Goal: Task Accomplishment & Management: Use online tool/utility

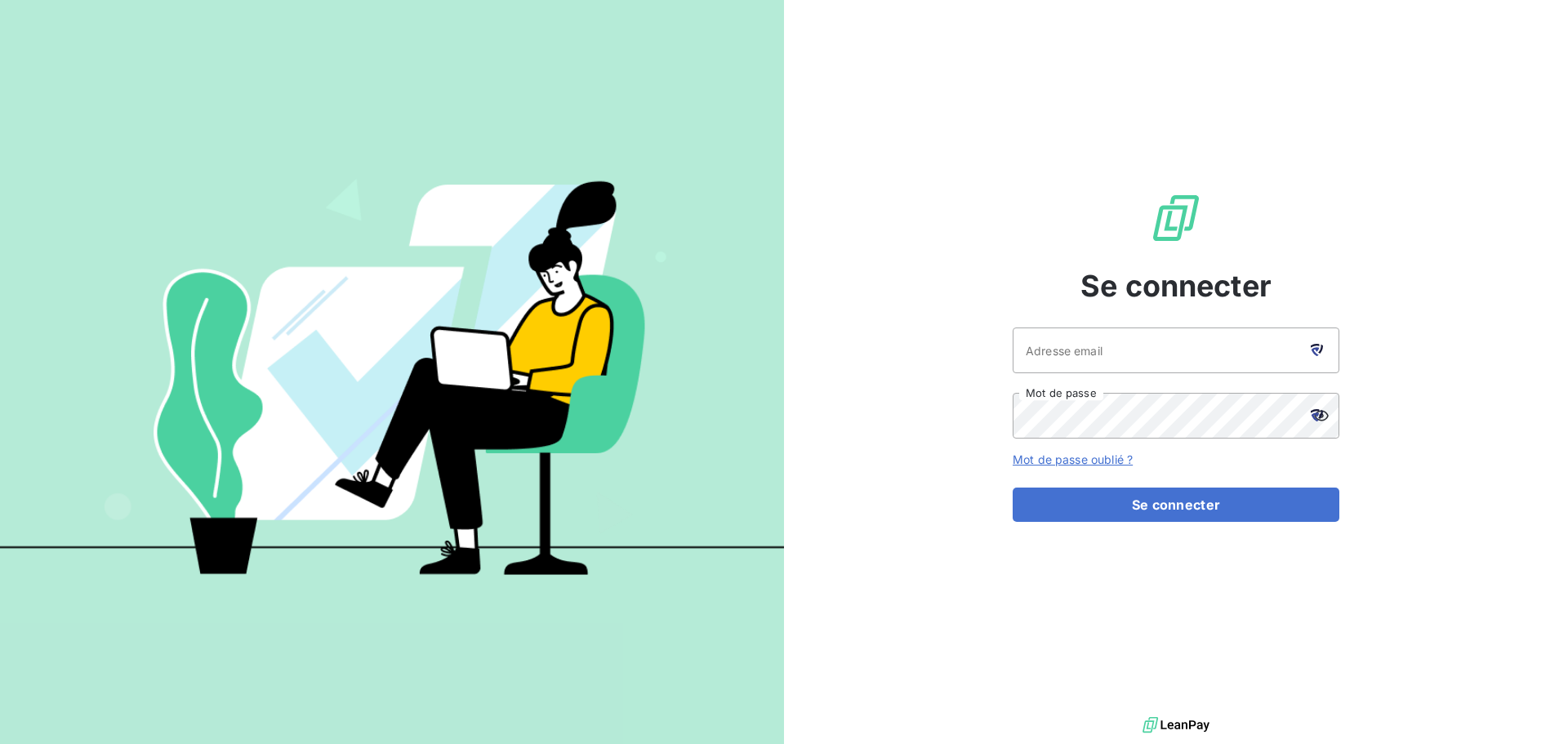
click at [1315, 341] on div at bounding box center [1316, 350] width 46 height 46
type input "[PERSON_NAME][EMAIL_ADDRESS][PERSON_NAME][DOMAIN_NAME]"
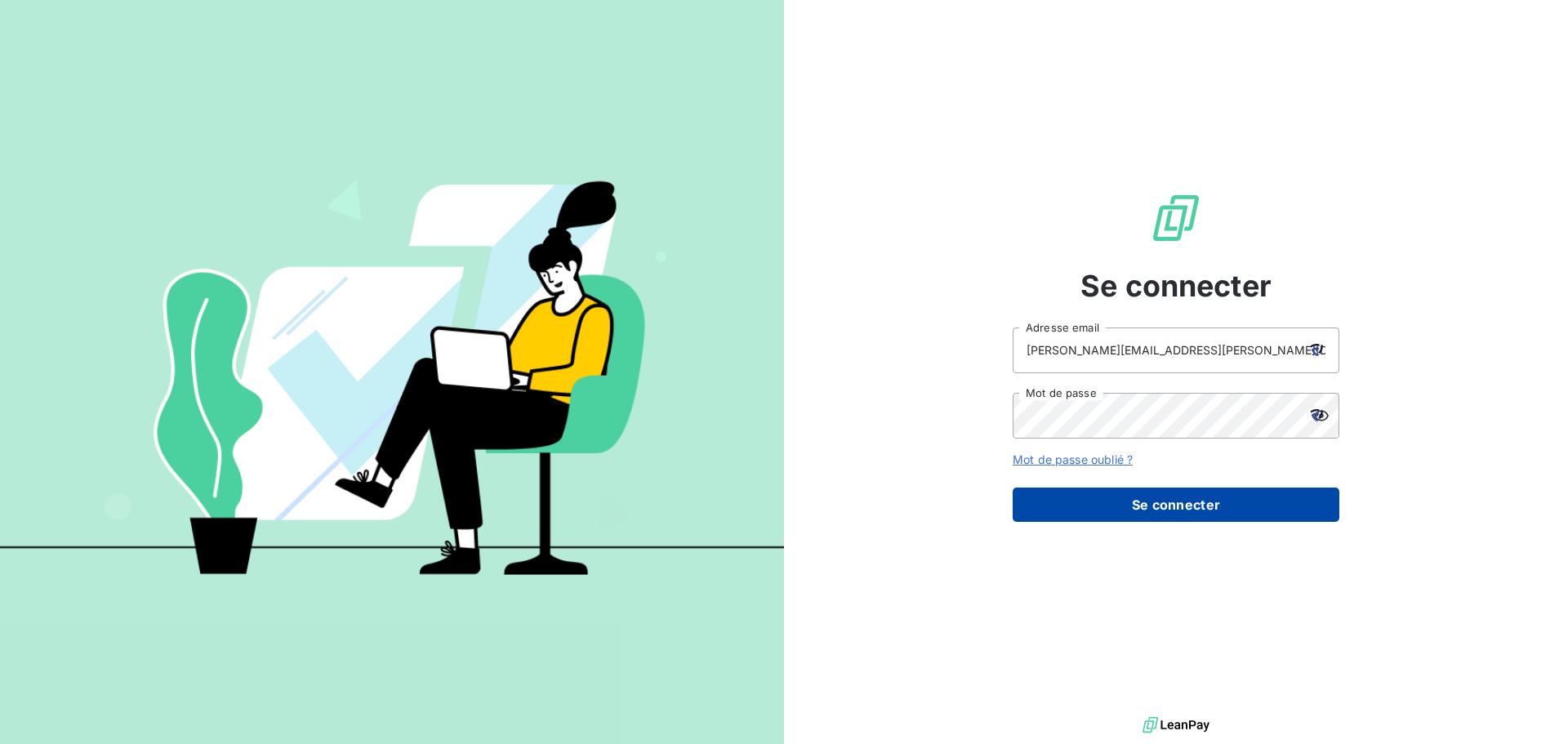
click at [1199, 507] on button "Se connecter" at bounding box center [1176, 505] width 327 height 34
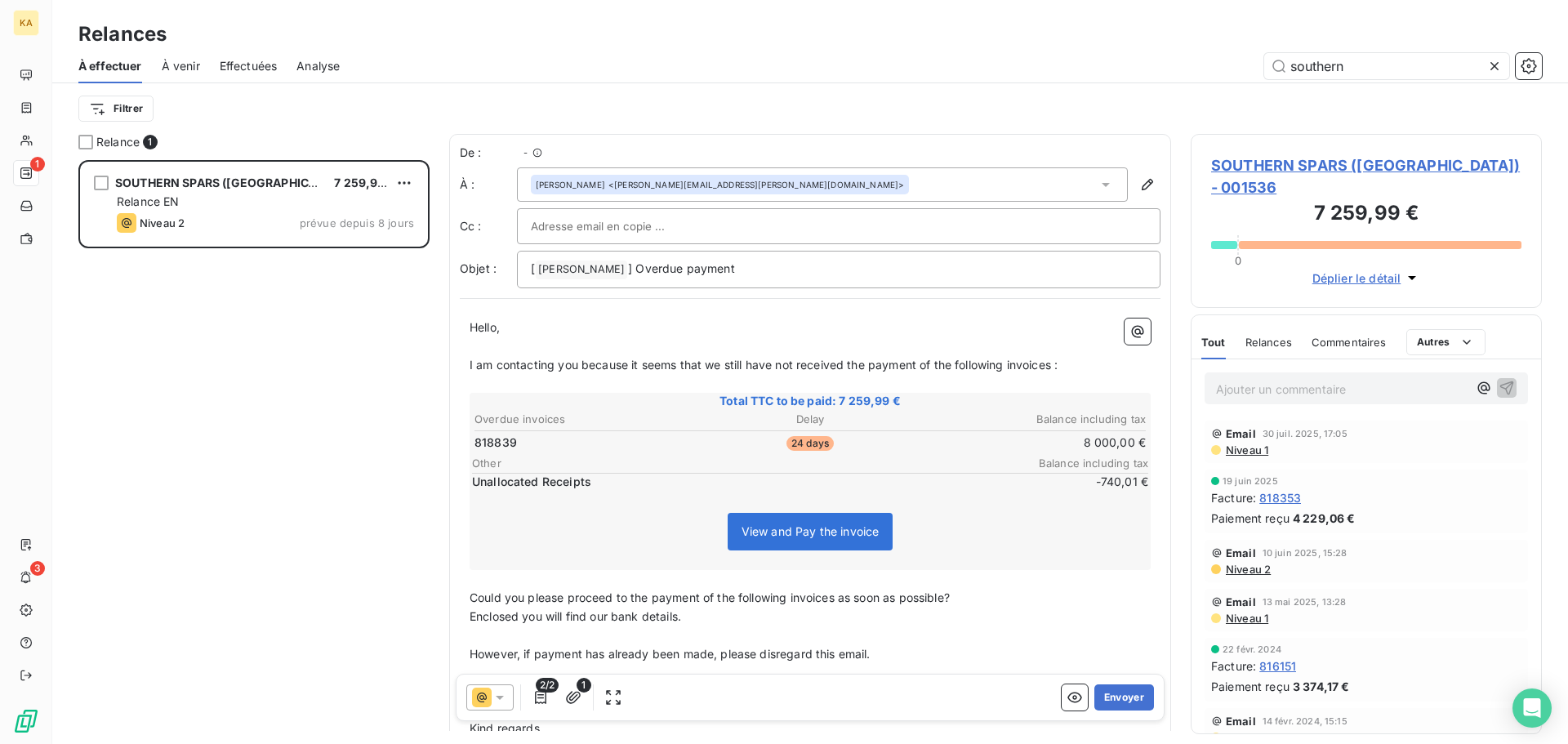
scroll to position [571, 339]
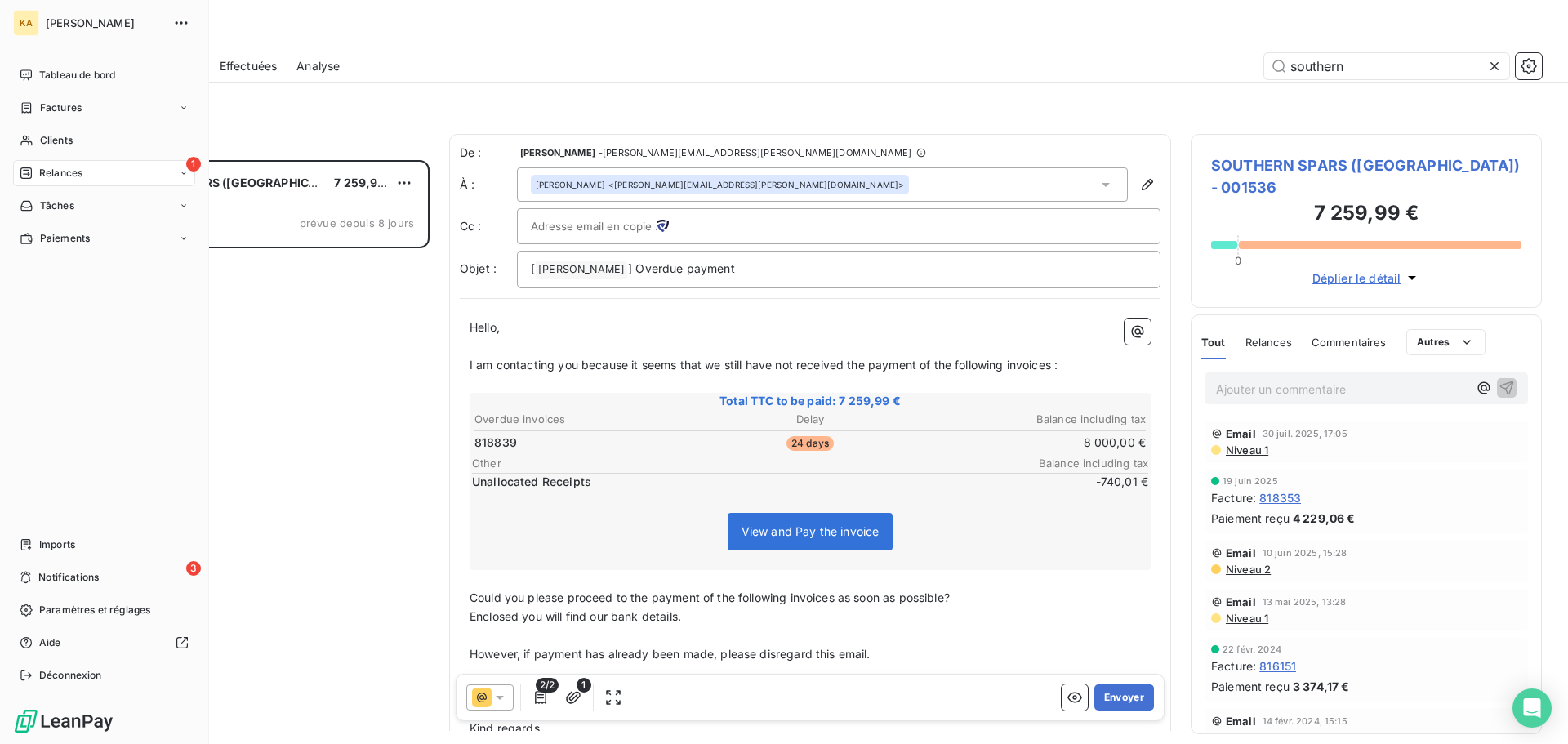
click at [68, 175] on span "Relances" at bounding box center [61, 173] width 43 height 14
click at [59, 207] on span "À effectuer" at bounding box center [65, 206] width 53 height 14
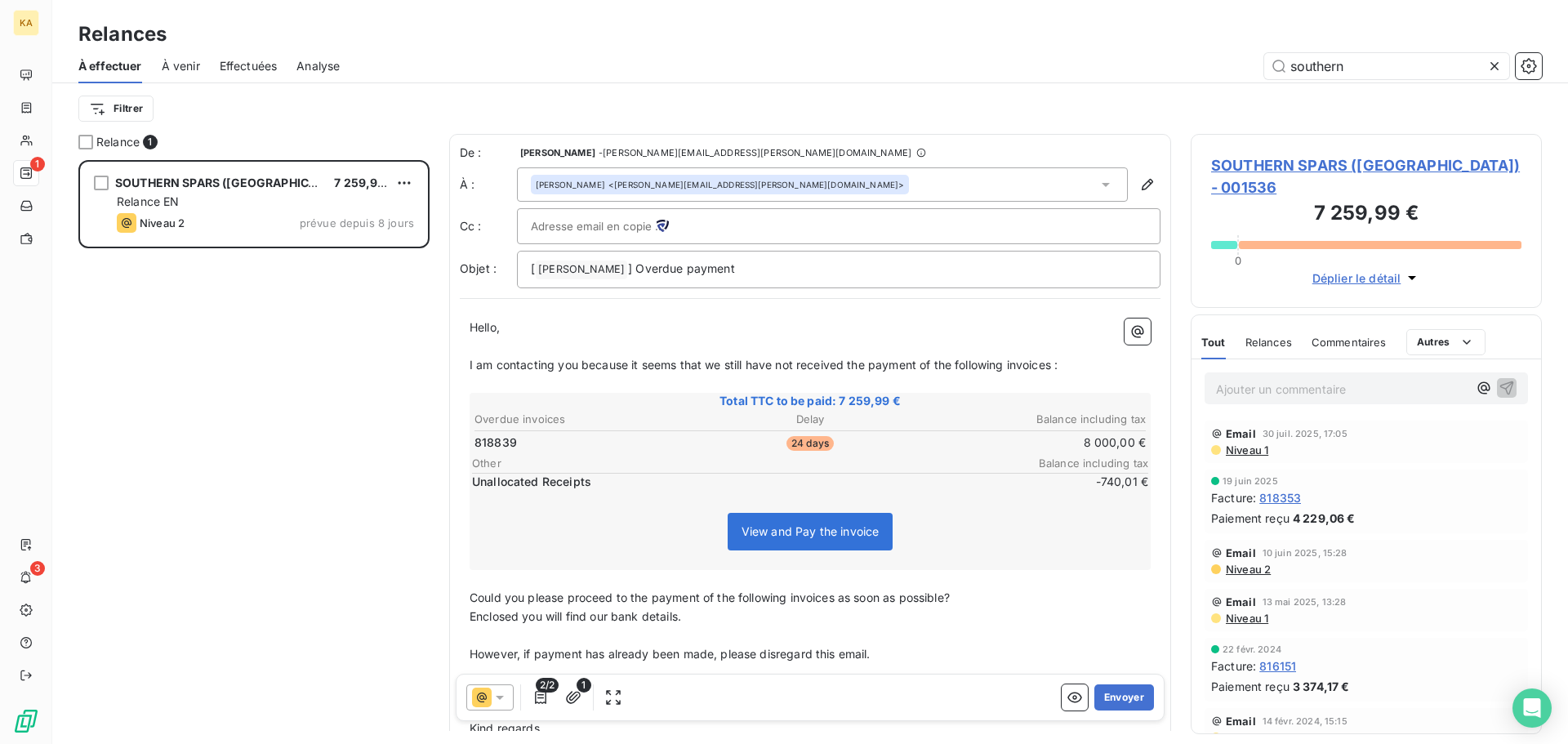
click at [175, 70] on span "À venir" at bounding box center [181, 66] width 39 height 16
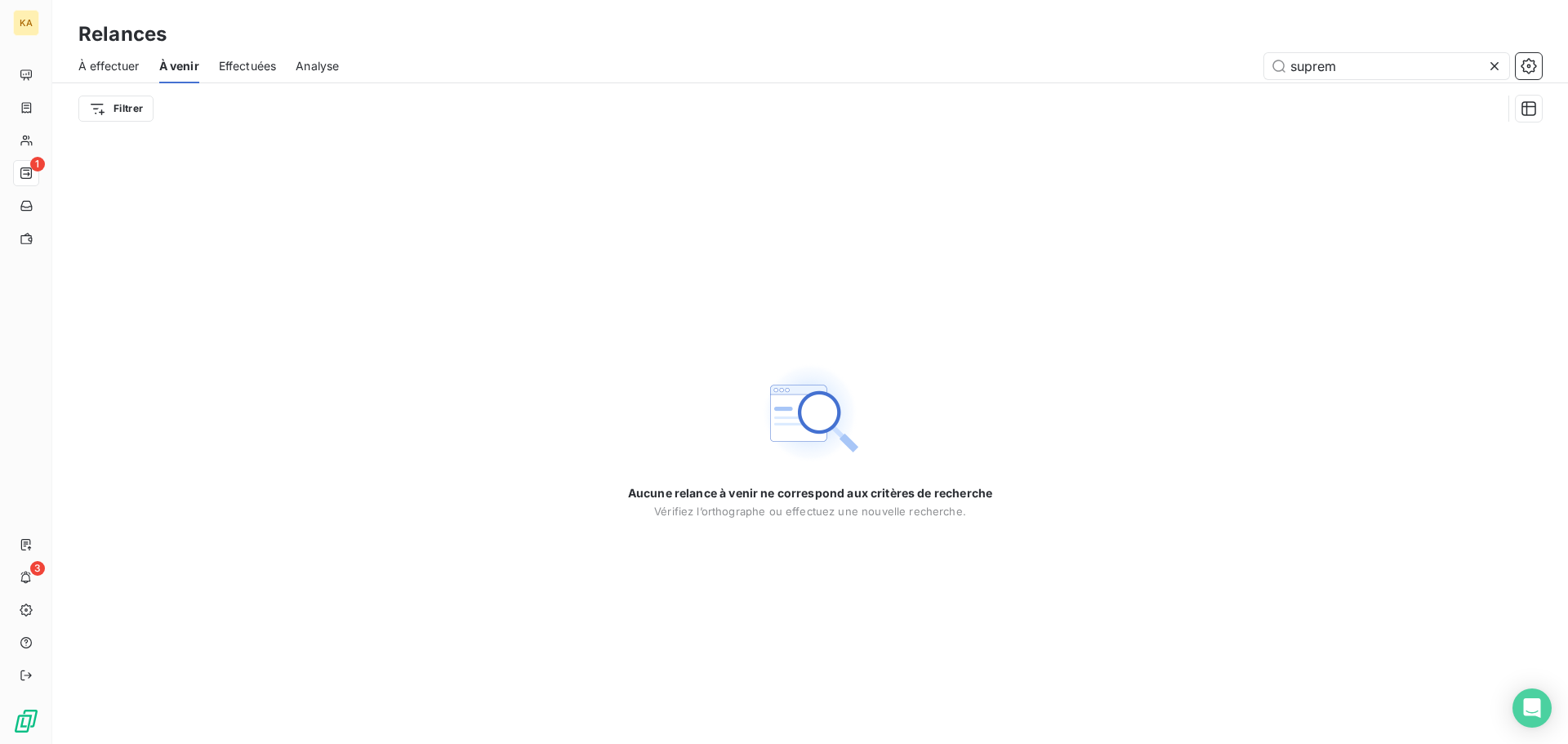
click at [270, 68] on span "Effectuées" at bounding box center [247, 66] width 58 height 16
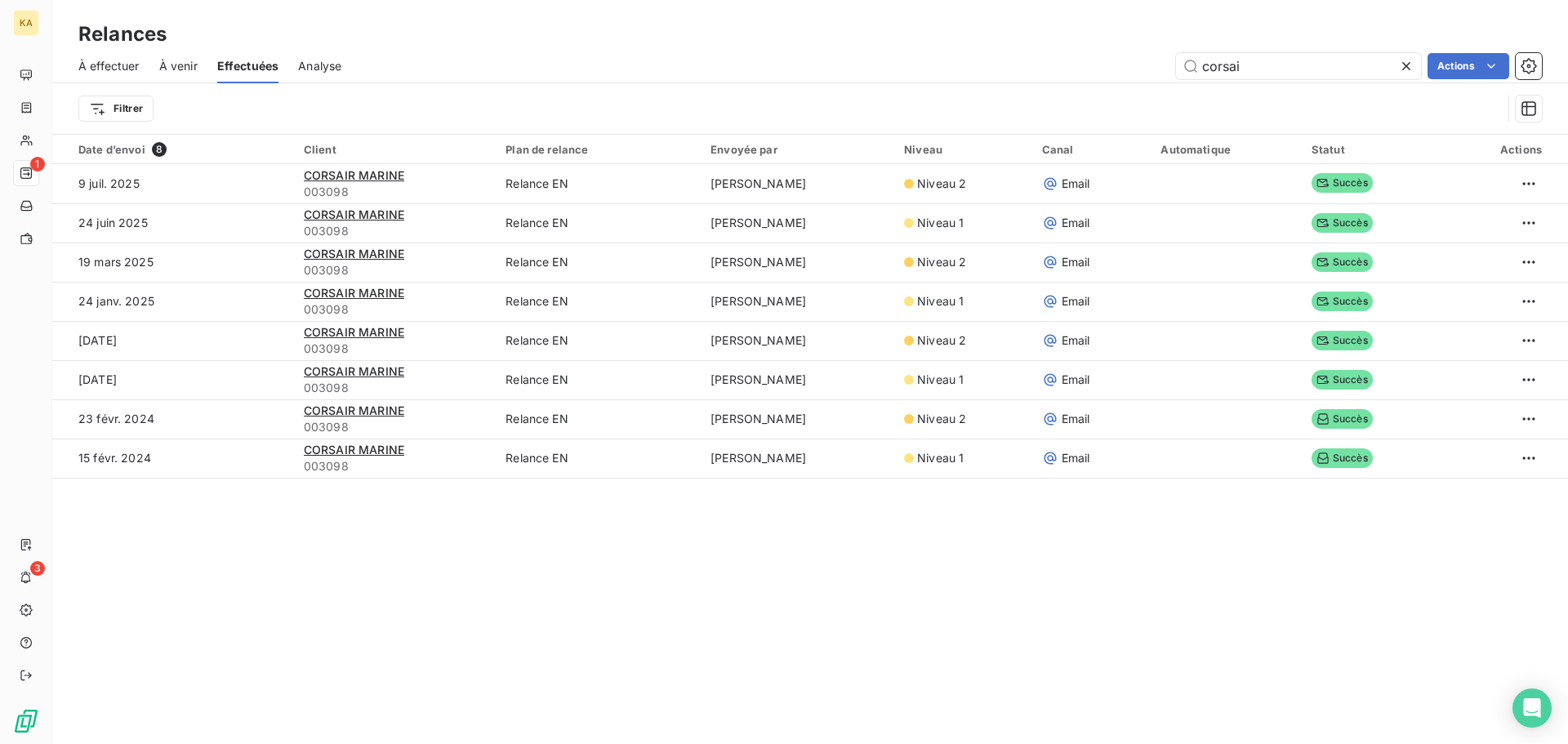
click at [115, 70] on span "À effectuer" at bounding box center [109, 66] width 61 height 16
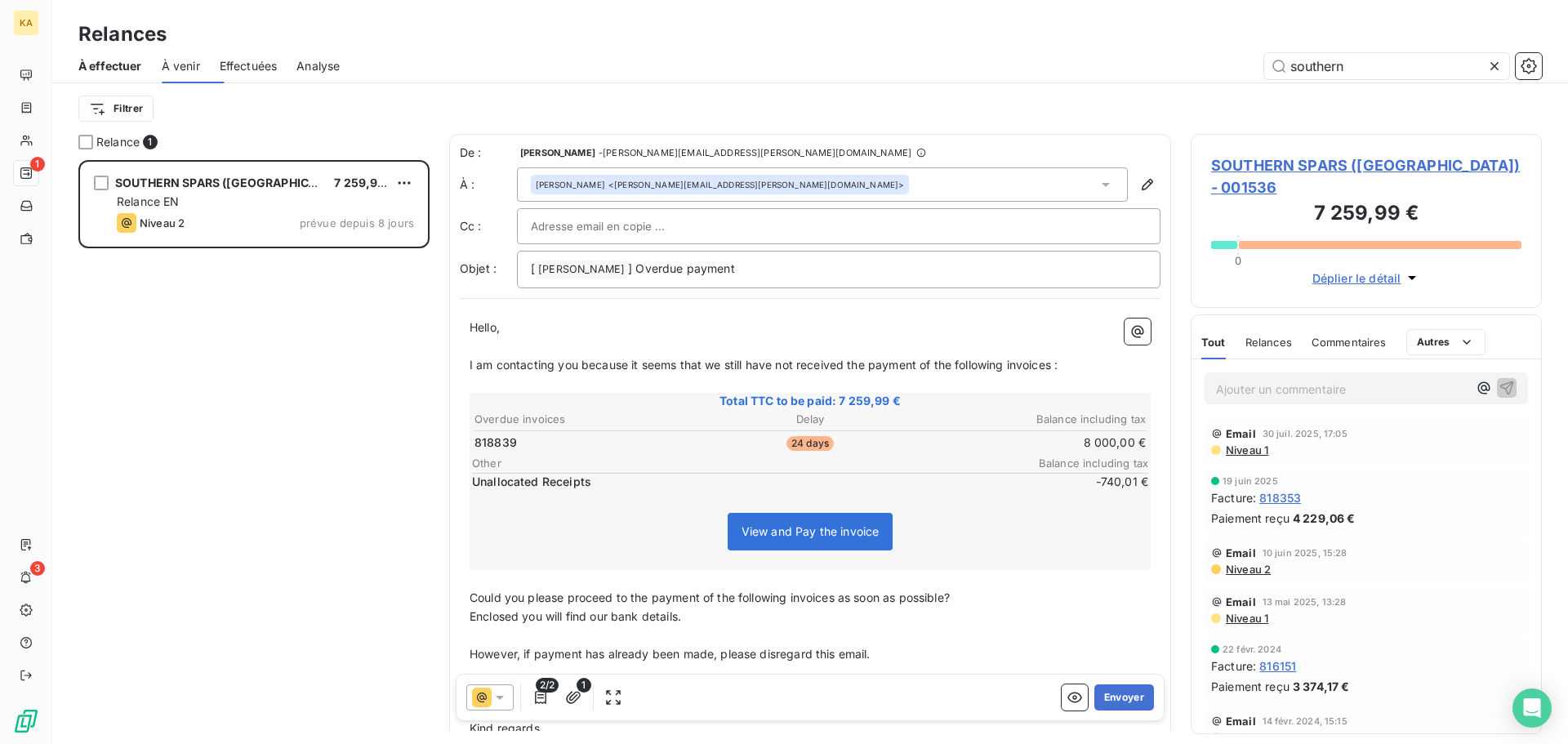
scroll to position [571, 339]
click at [182, 64] on span "À venir" at bounding box center [181, 66] width 39 height 16
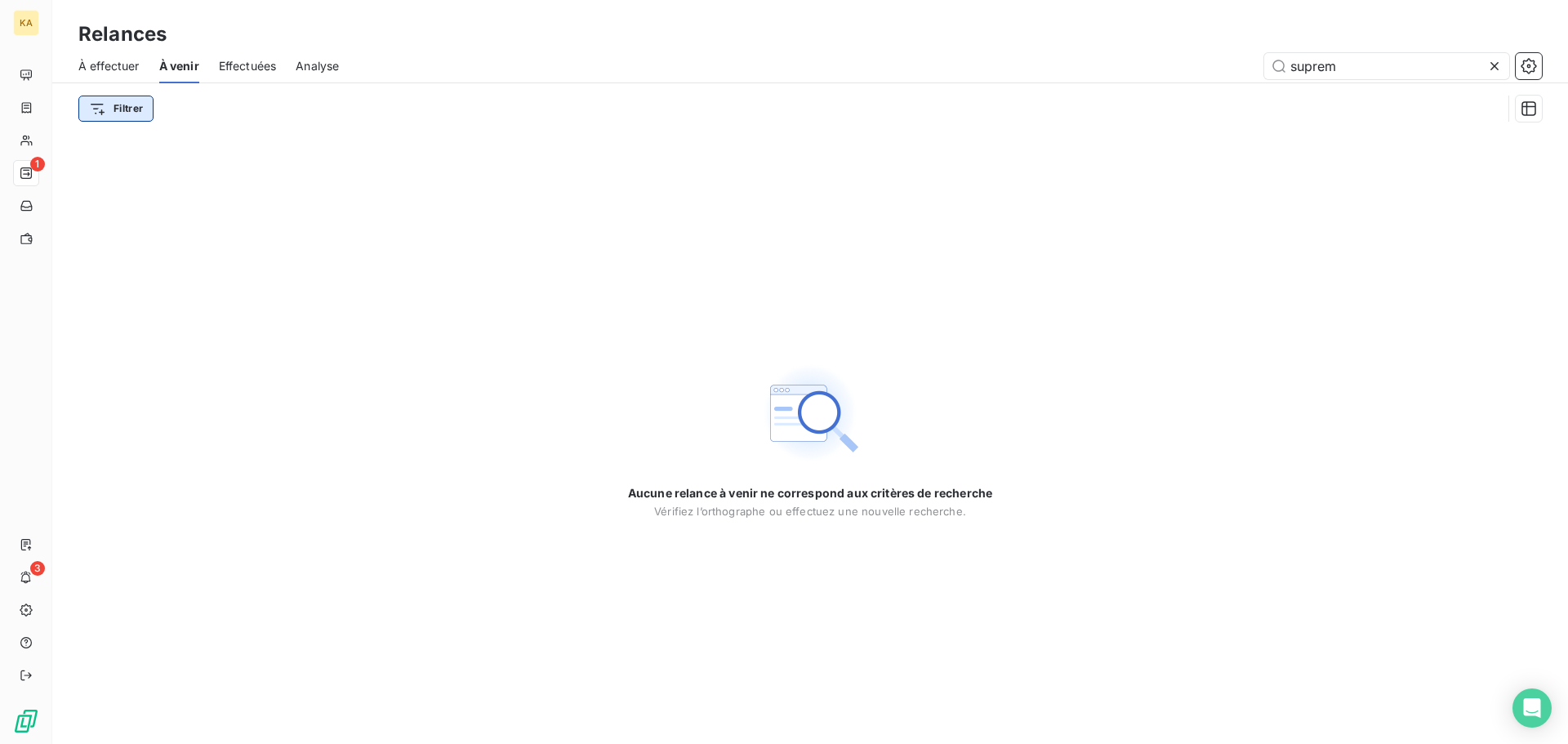
click at [125, 103] on html "KA 1 3 Relances À effectuer À venir Effectuées Analyse suprem Filtrer Aucune re…" at bounding box center [784, 372] width 1568 height 744
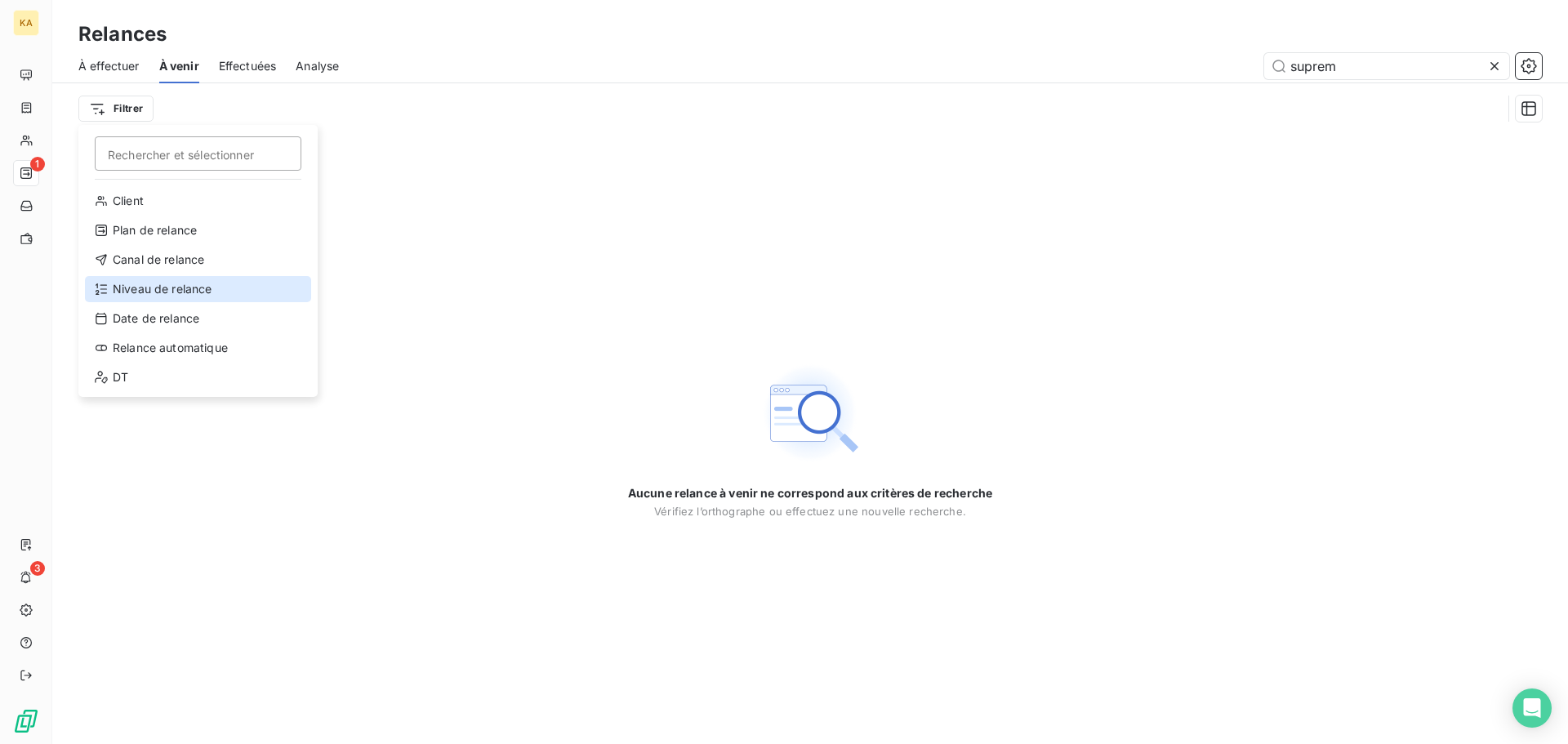
click at [167, 292] on div "Niveau de relance" at bounding box center [198, 288] width 227 height 26
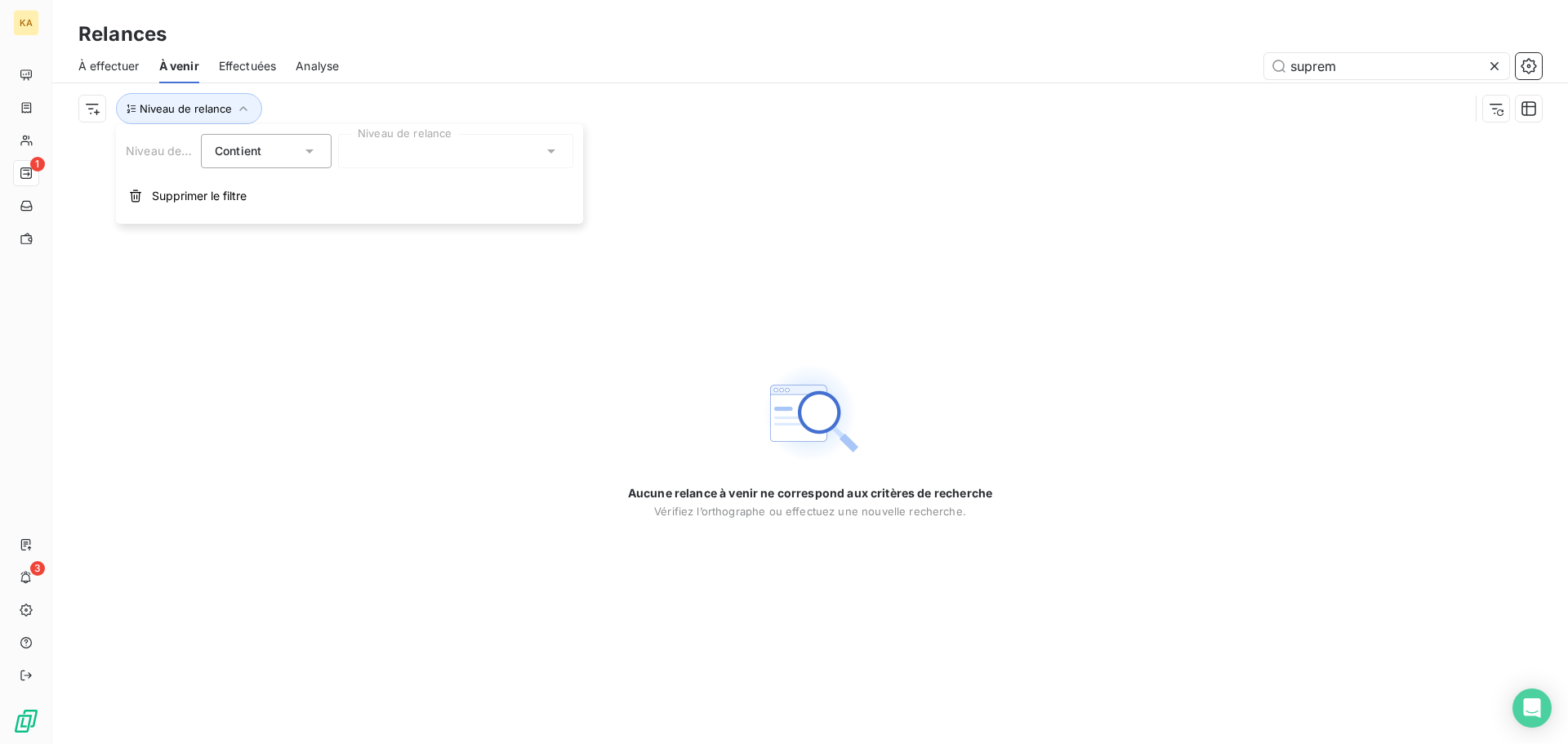
click at [321, 150] on div "Contient is" at bounding box center [266, 151] width 131 height 34
click at [321, 150] on div "Contient" at bounding box center [266, 151] width 131 height 34
click at [474, 138] on div at bounding box center [456, 151] width 236 height 34
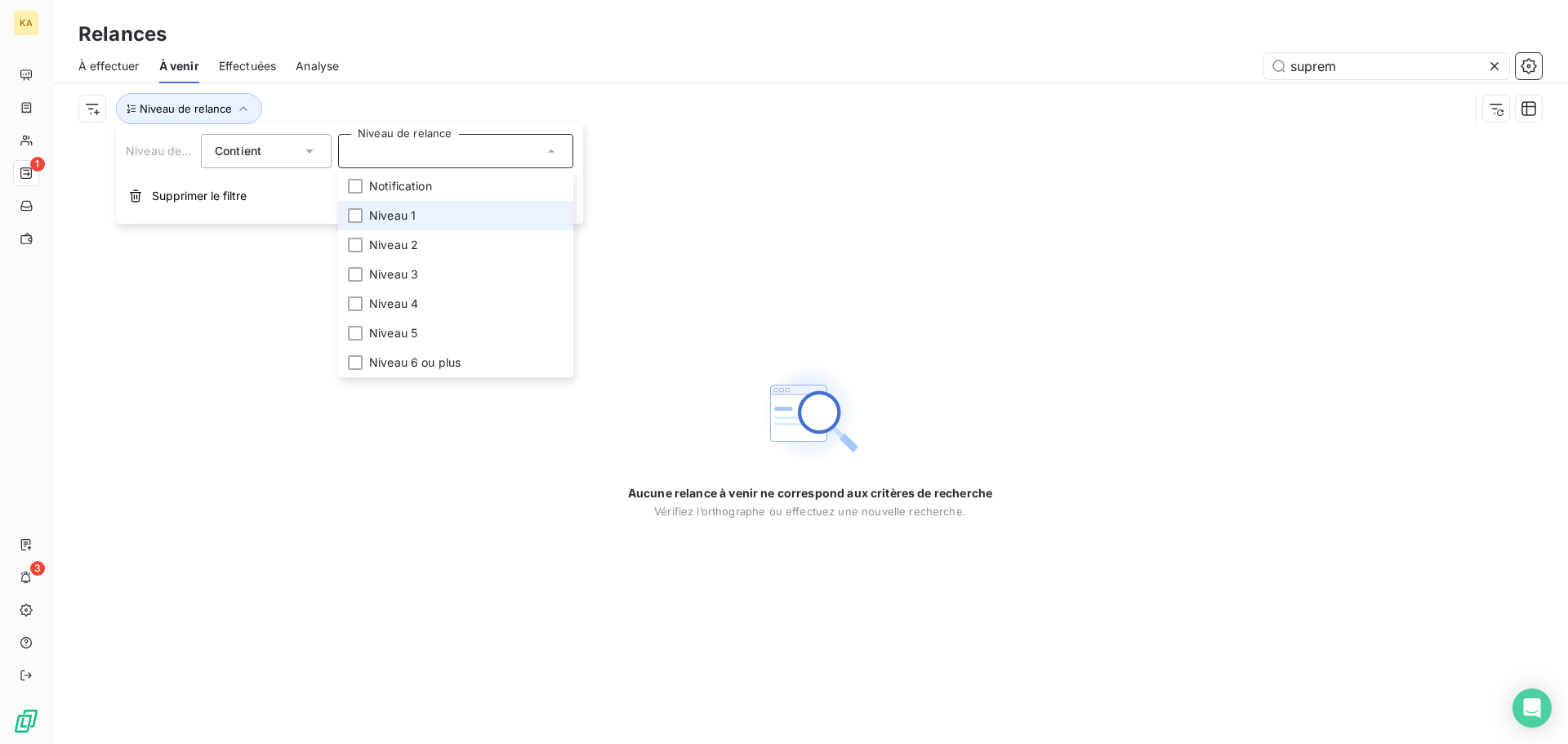
click at [352, 208] on li "Niveau 1" at bounding box center [456, 215] width 236 height 30
click at [351, 248] on div at bounding box center [356, 244] width 14 height 14
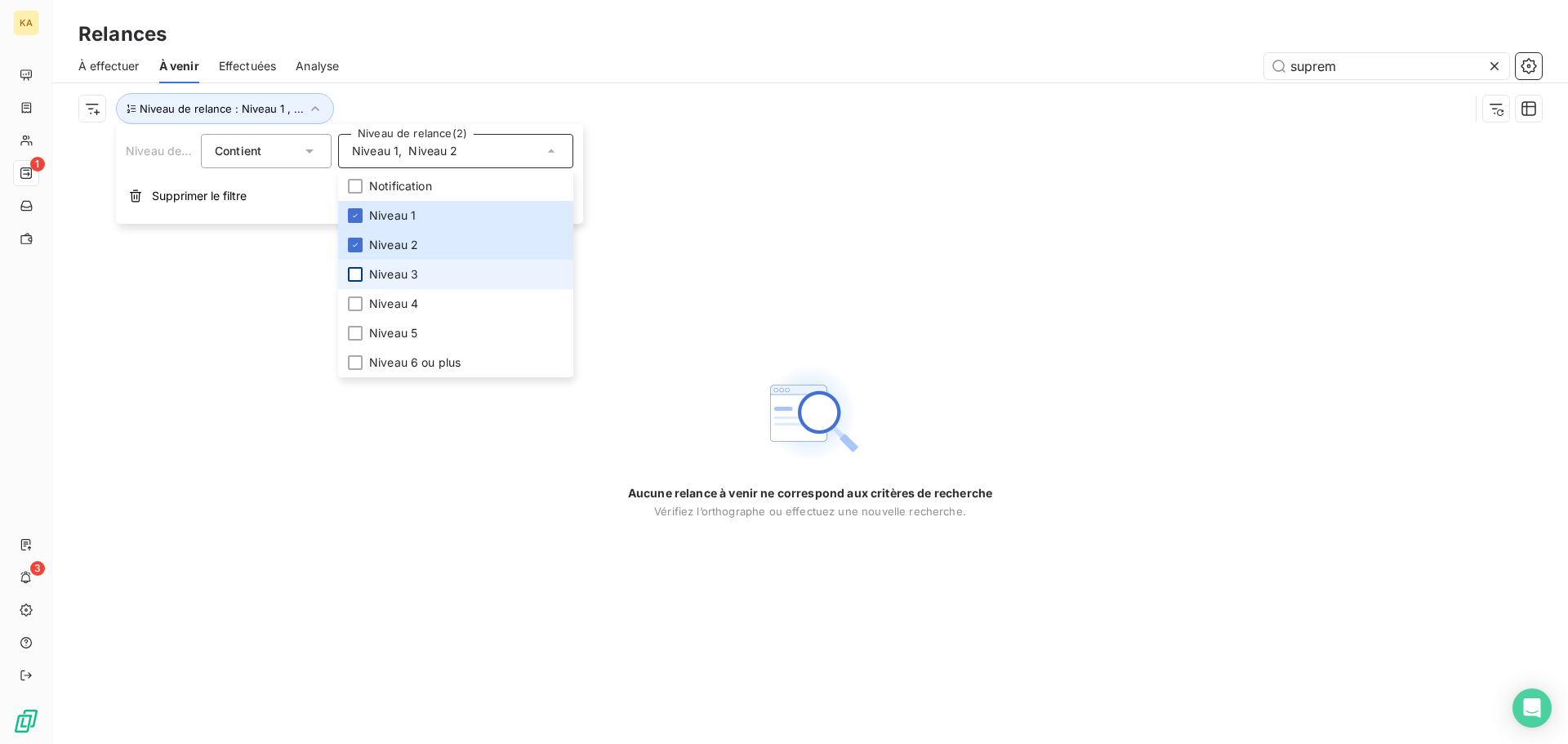
click at [358, 277] on div at bounding box center [356, 274] width 14 height 14
click at [141, 319] on div "Aucune relance à venir ne correspond aux critères de recherche Vérifiez l’ortho…" at bounding box center [810, 439] width 1516 height 610
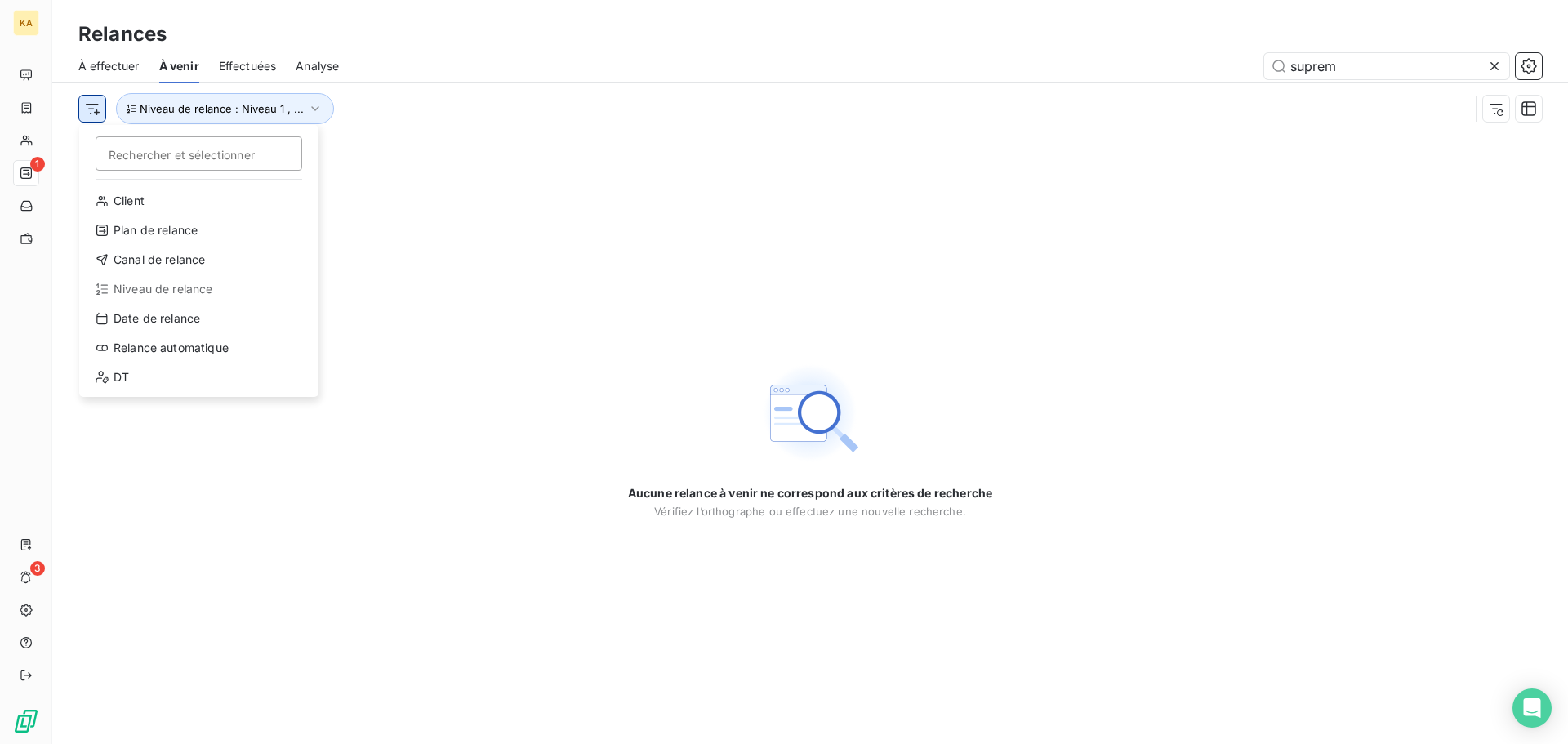
click at [87, 113] on html "KA 1 3 Relances À effectuer À venir Effectuées Analyse suprem Rechercher et sél…" at bounding box center [784, 372] width 1568 height 744
click at [135, 200] on div "Client" at bounding box center [199, 201] width 227 height 26
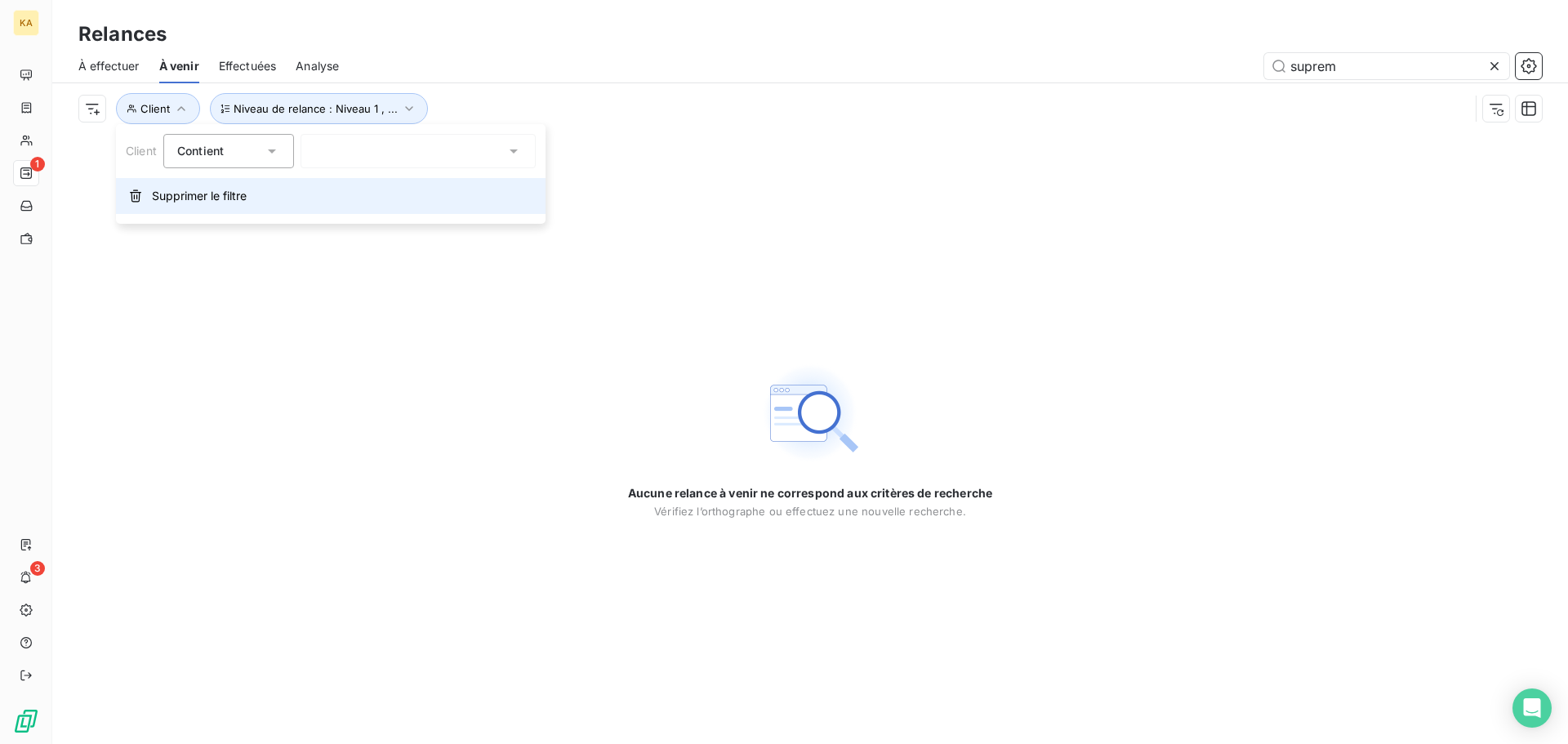
click at [135, 199] on icon "button" at bounding box center [135, 196] width 13 height 13
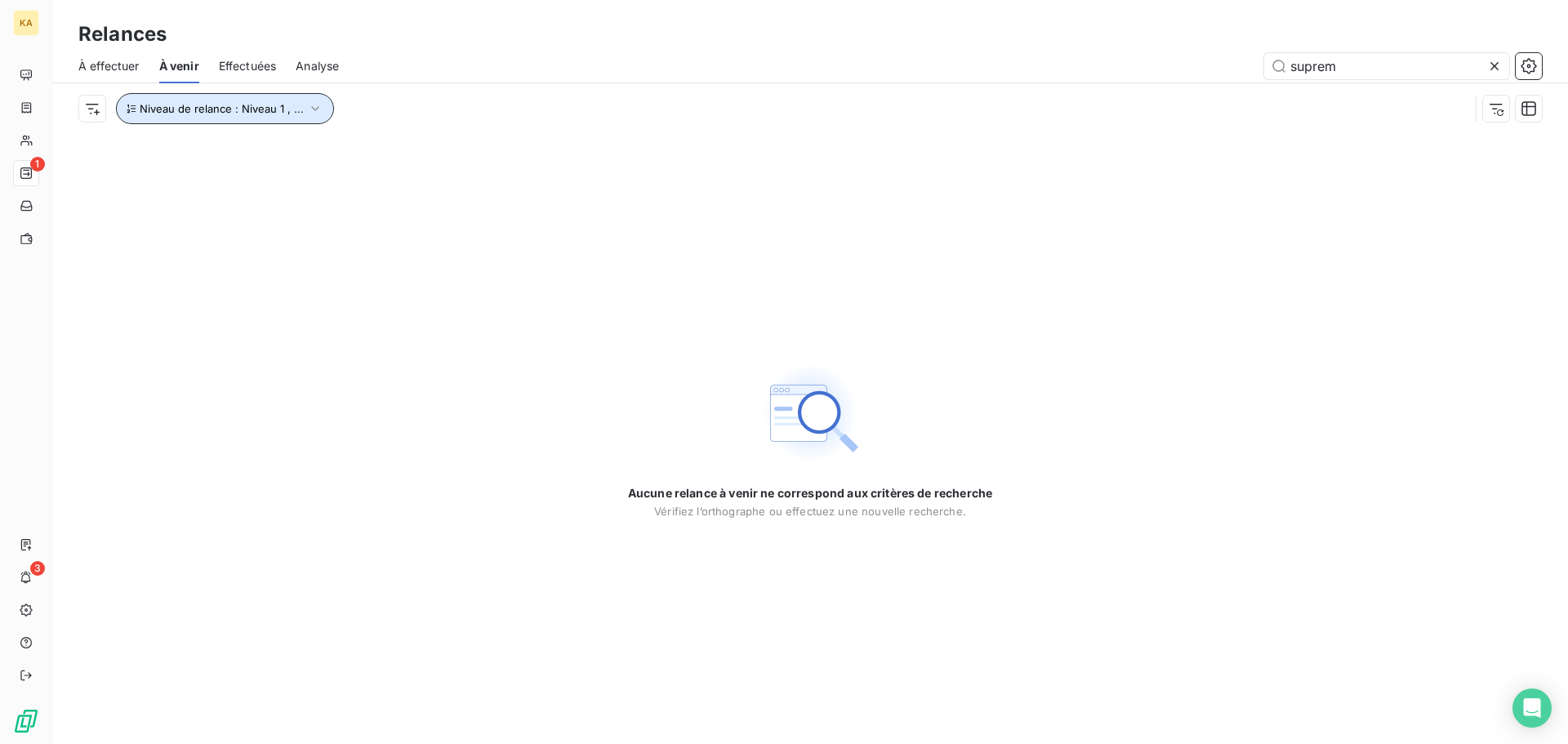
click at [140, 114] on span "Niveau de relance : Niveau 1 , ..." at bounding box center [221, 108] width 164 height 13
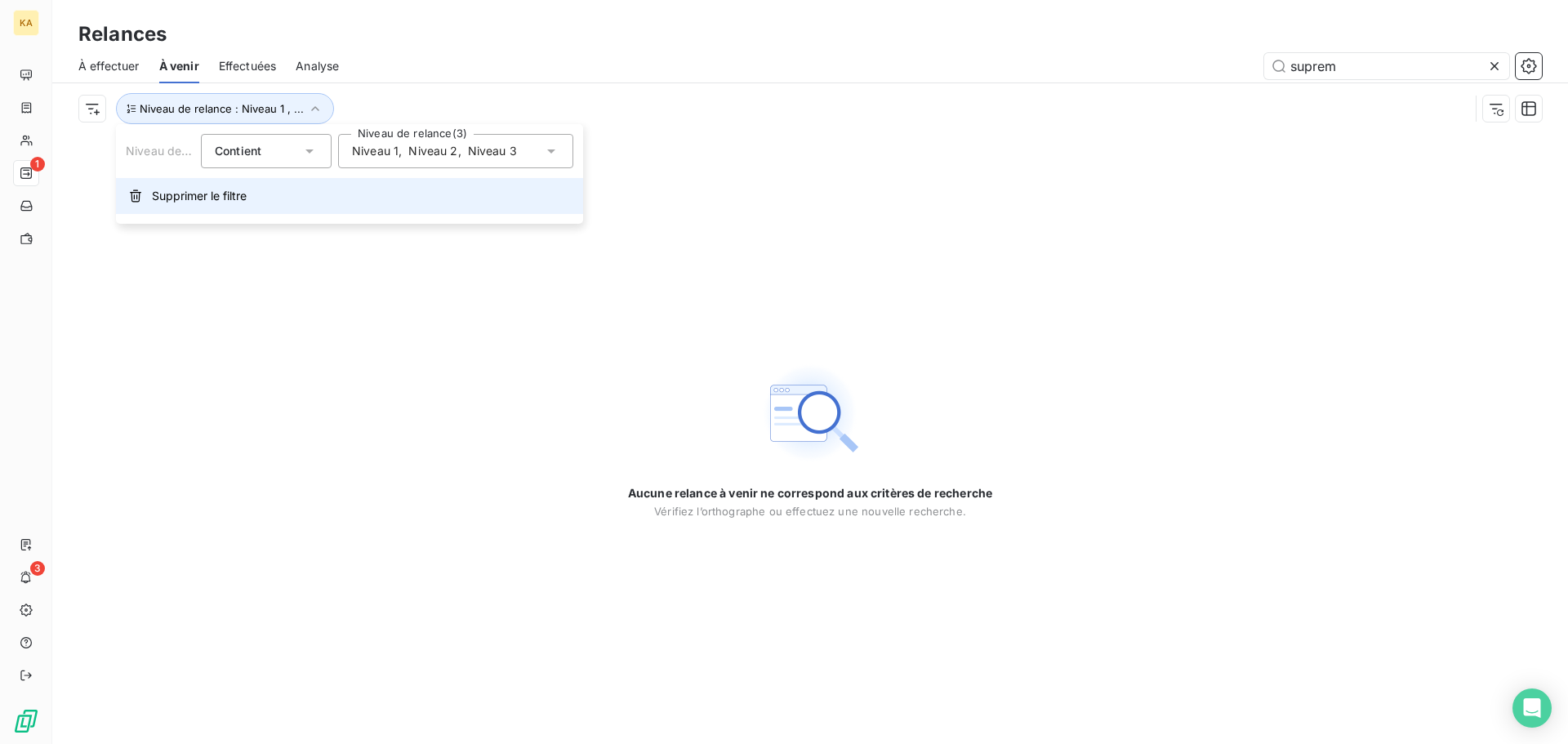
click at [159, 195] on span "Supprimer le filtre" at bounding box center [200, 196] width 95 height 16
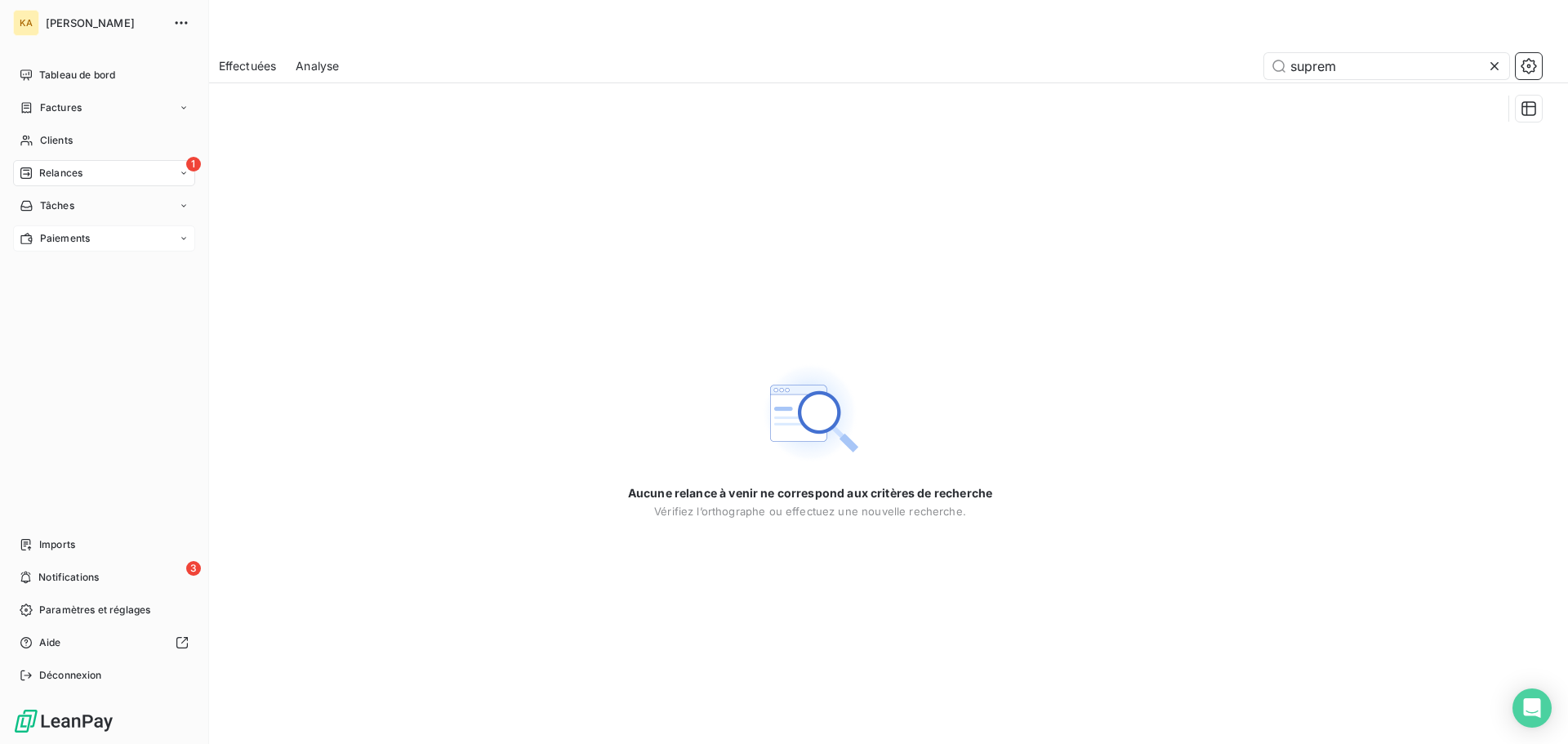
click at [68, 236] on span "Paiements" at bounding box center [65, 238] width 50 height 14
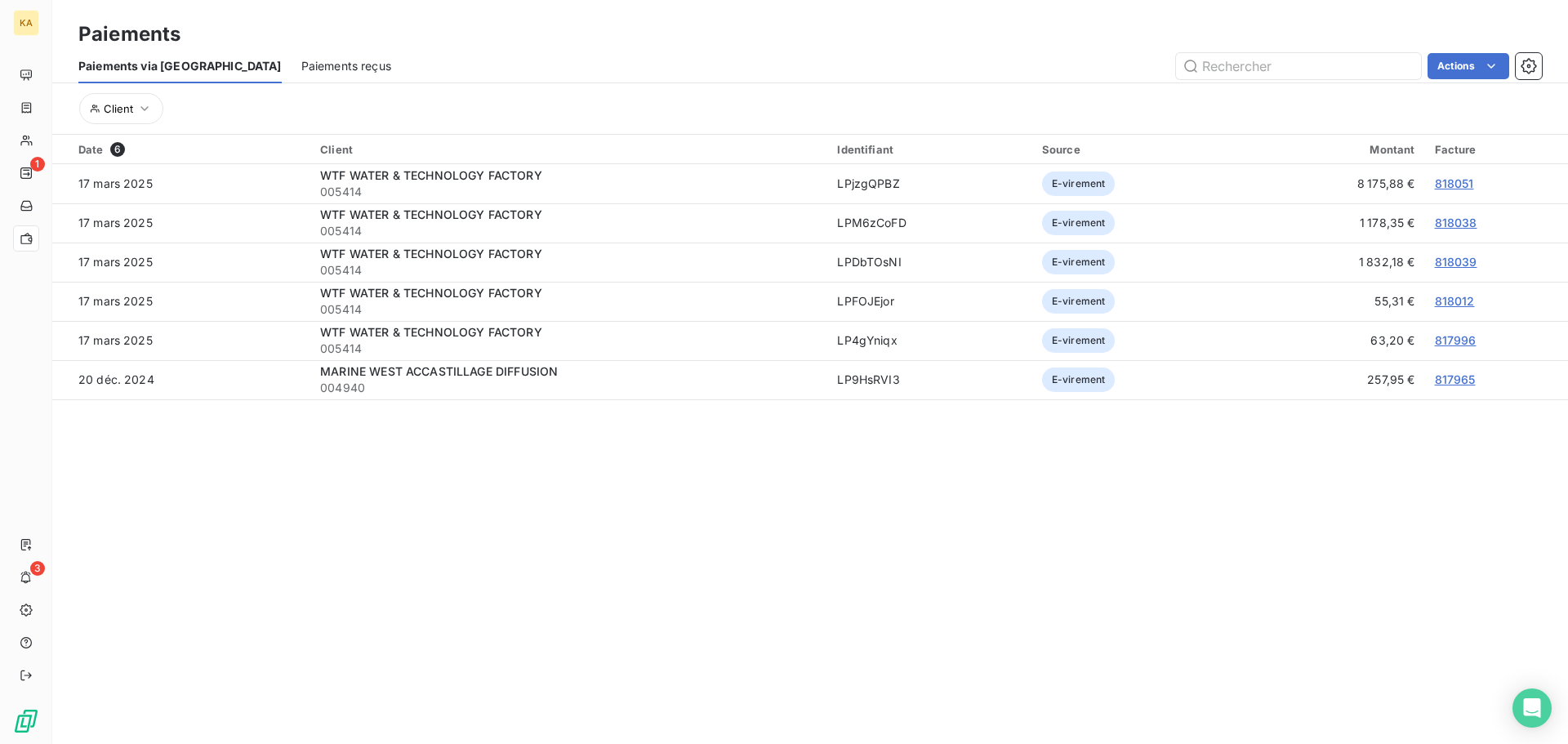
click at [304, 71] on span "Paiements reçus" at bounding box center [347, 66] width 90 height 16
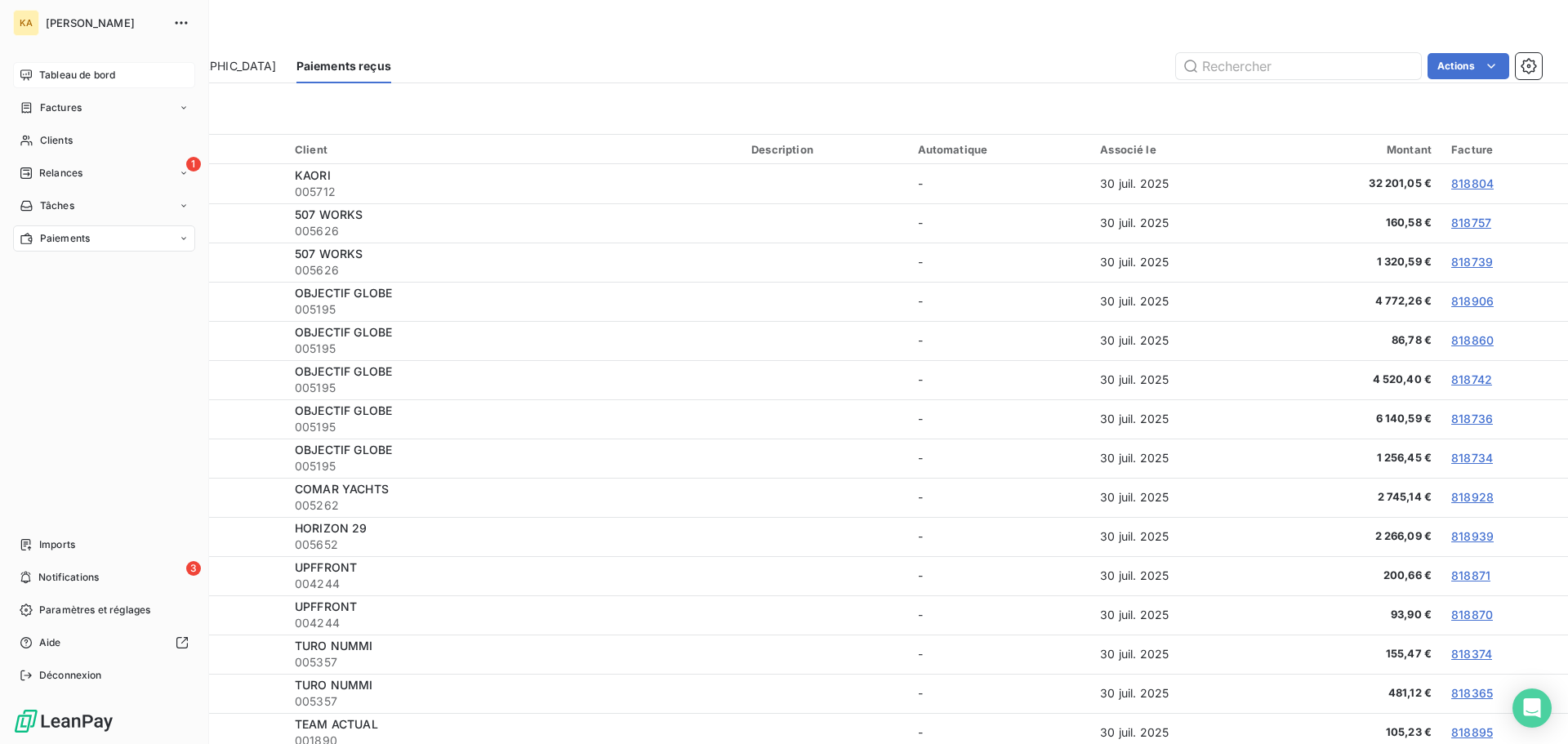
click at [26, 71] on icon at bounding box center [26, 75] width 13 height 13
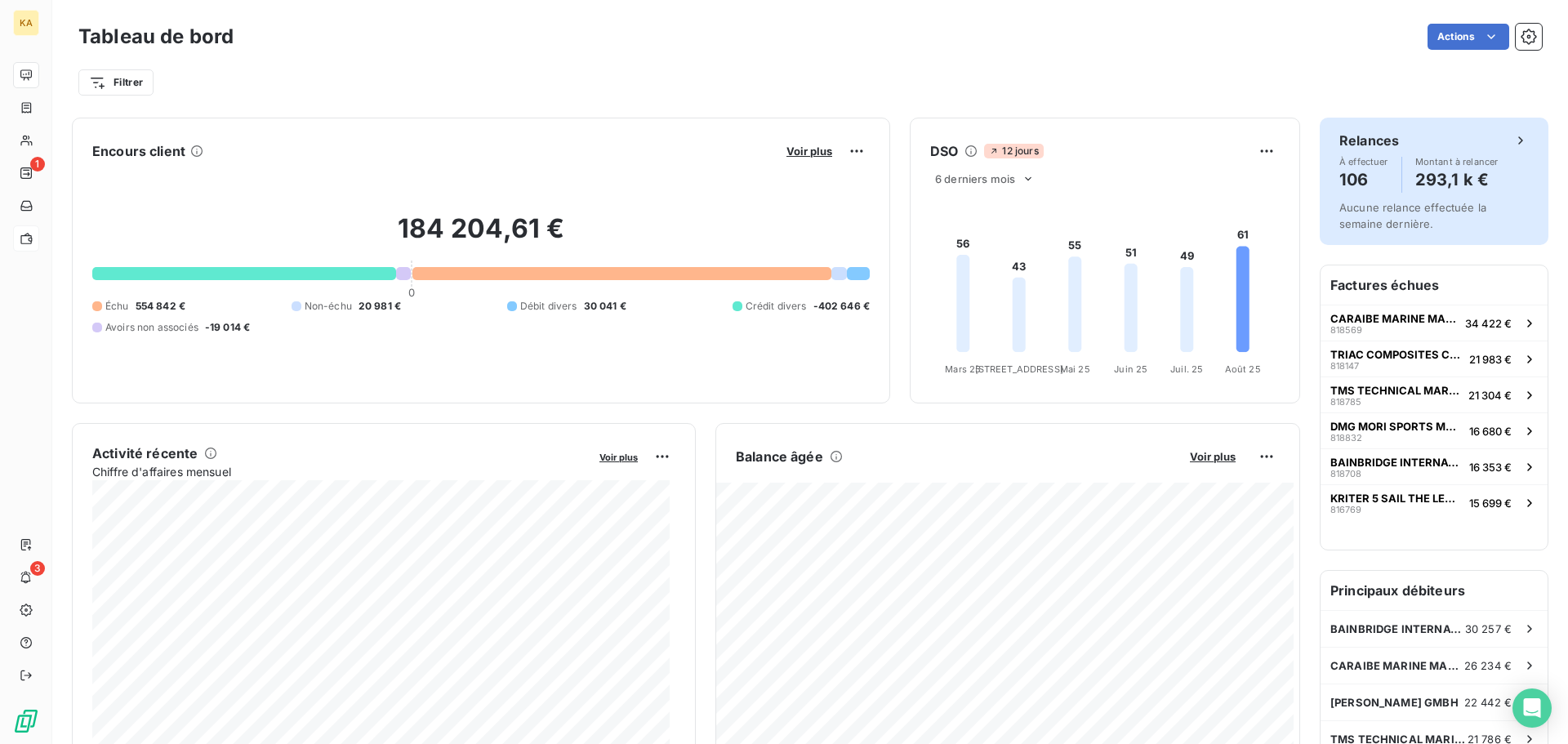
click at [1343, 184] on h4 "106" at bounding box center [1364, 179] width 49 height 26
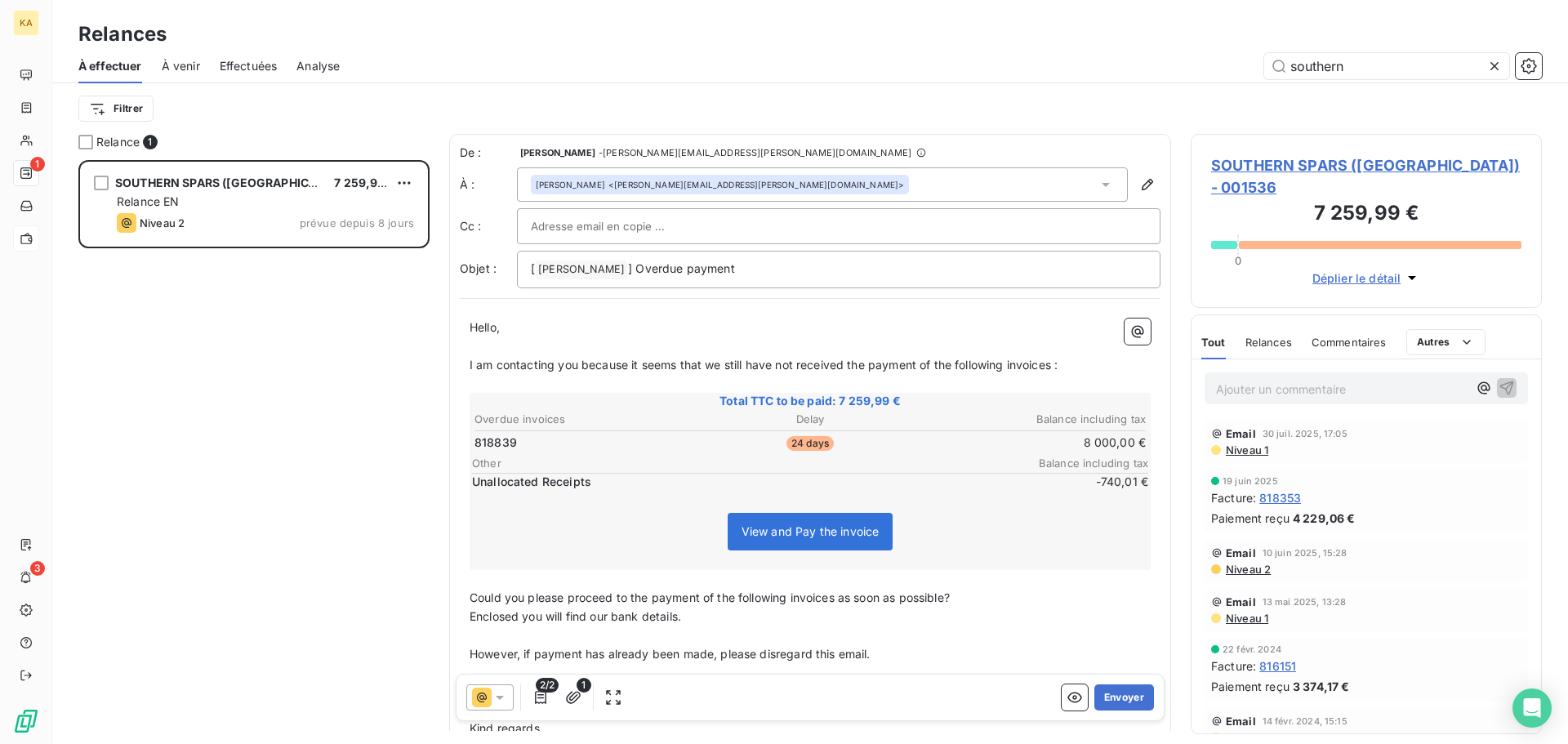
scroll to position [571, 339]
click at [1492, 70] on icon at bounding box center [1495, 66] width 16 height 16
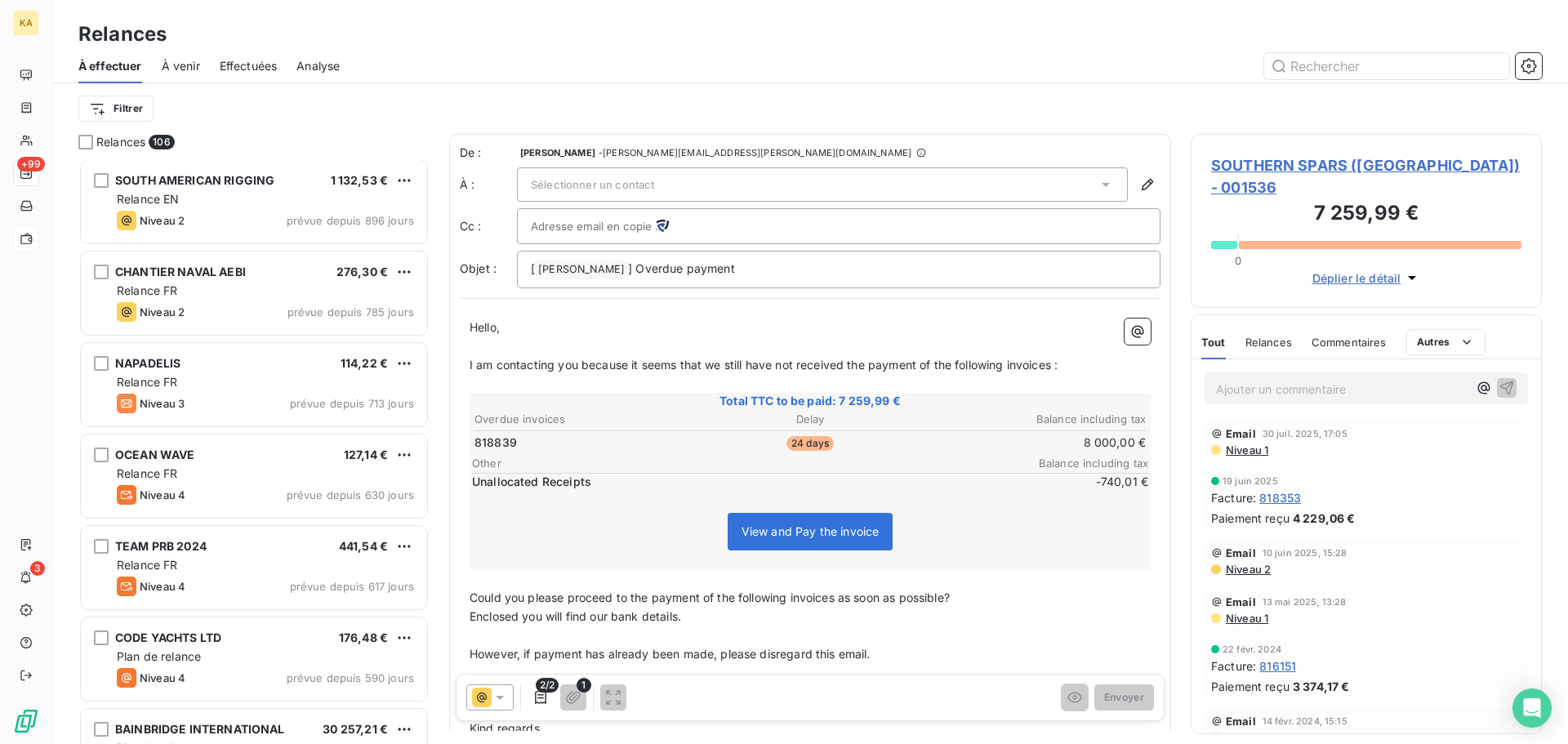
scroll to position [0, 0]
click at [128, 108] on html "KA +99 3 Relances À effectuer À venir Effectuées Analyse Filtrer Relances 106 S…" at bounding box center [784, 372] width 1568 height 744
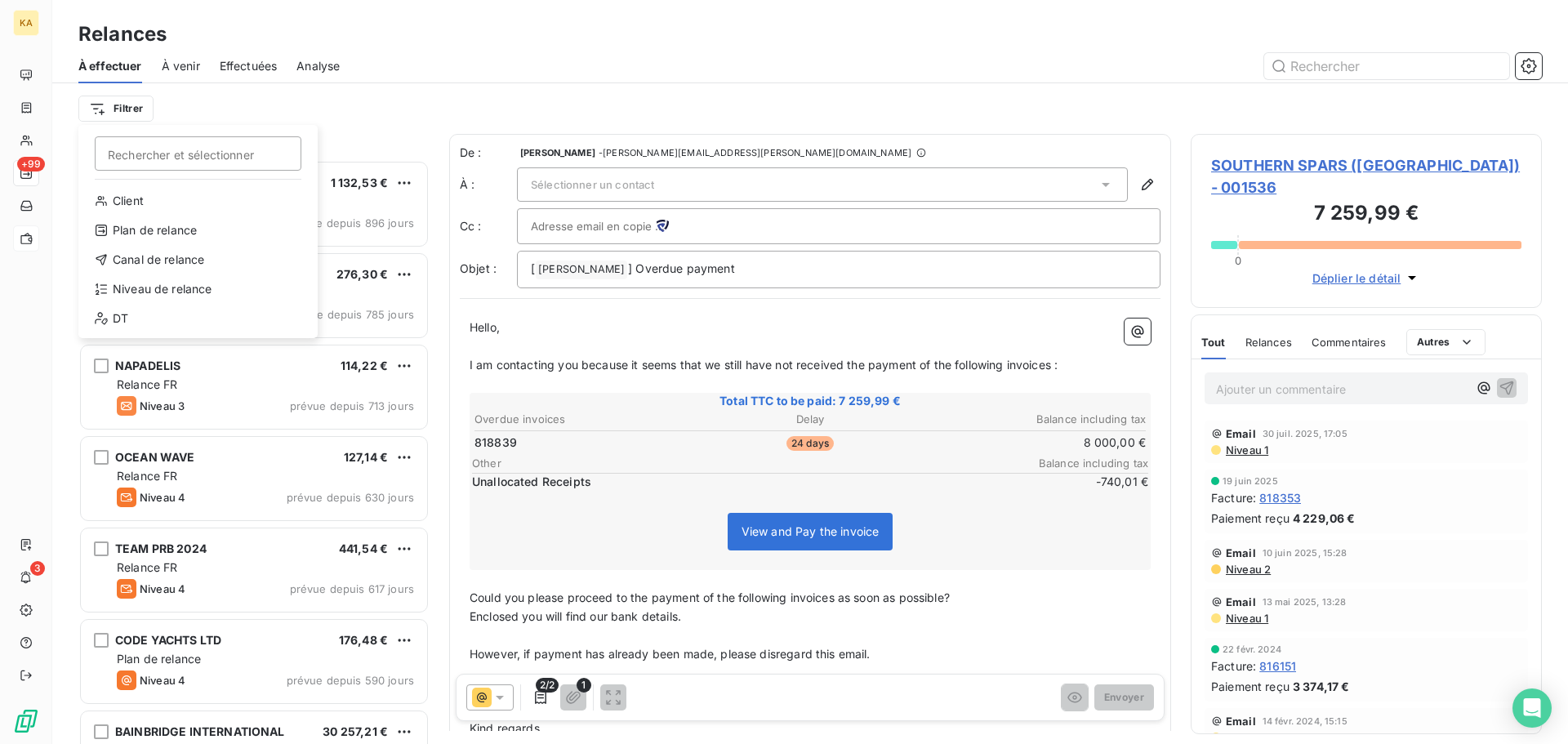
click at [227, 98] on html "KA +99 3 Relances À effectuer À venir Effectuées Analyse Filtrer Rechercher et …" at bounding box center [784, 372] width 1568 height 744
click at [127, 110] on html "KA +99 3 Relances À effectuer À venir Effectuées Analyse Filtrer Rechercher et …" at bounding box center [784, 372] width 1568 height 744
click at [143, 289] on div "Niveau de relance" at bounding box center [198, 288] width 227 height 26
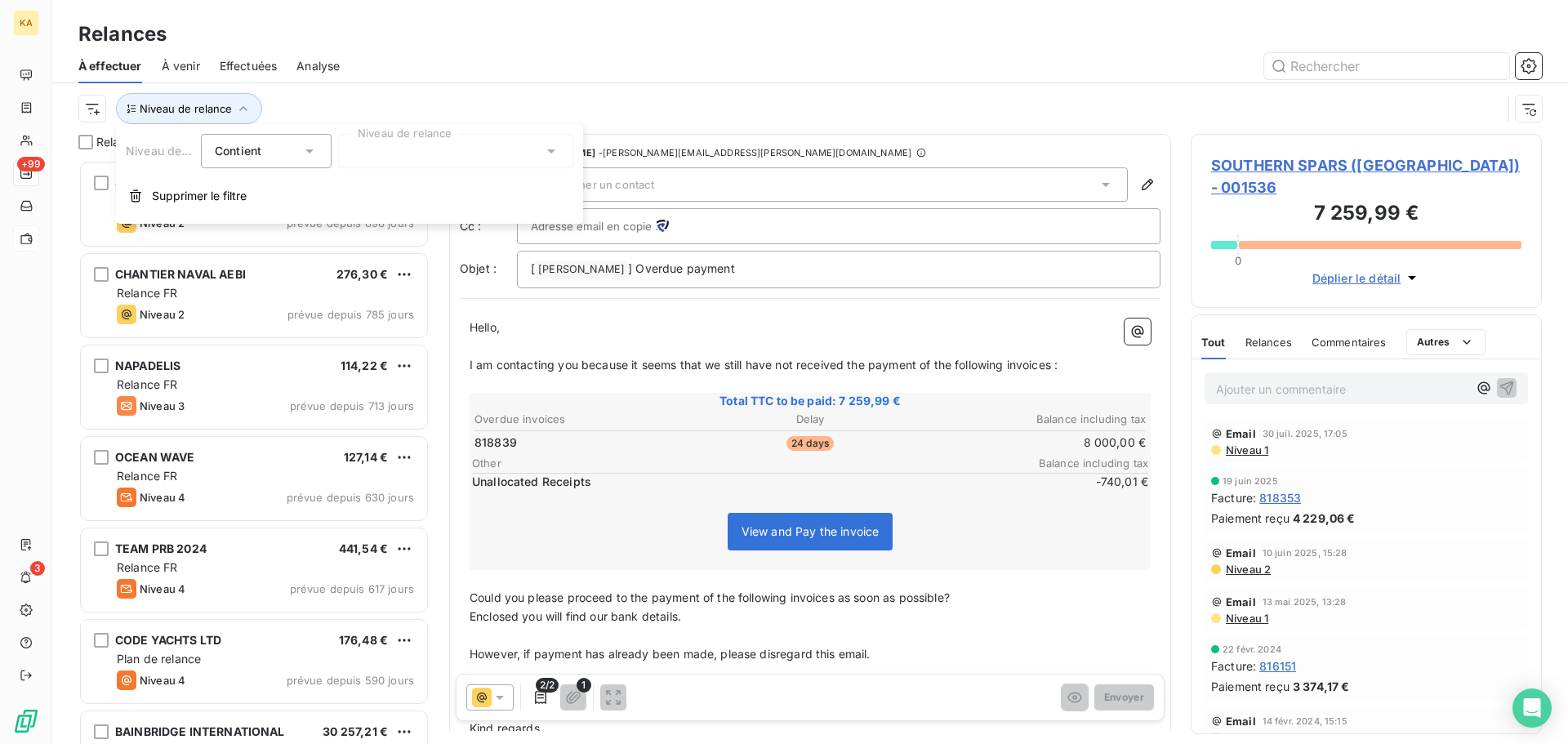
click at [312, 153] on icon at bounding box center [310, 151] width 16 height 16
click at [473, 154] on div at bounding box center [456, 151] width 236 height 34
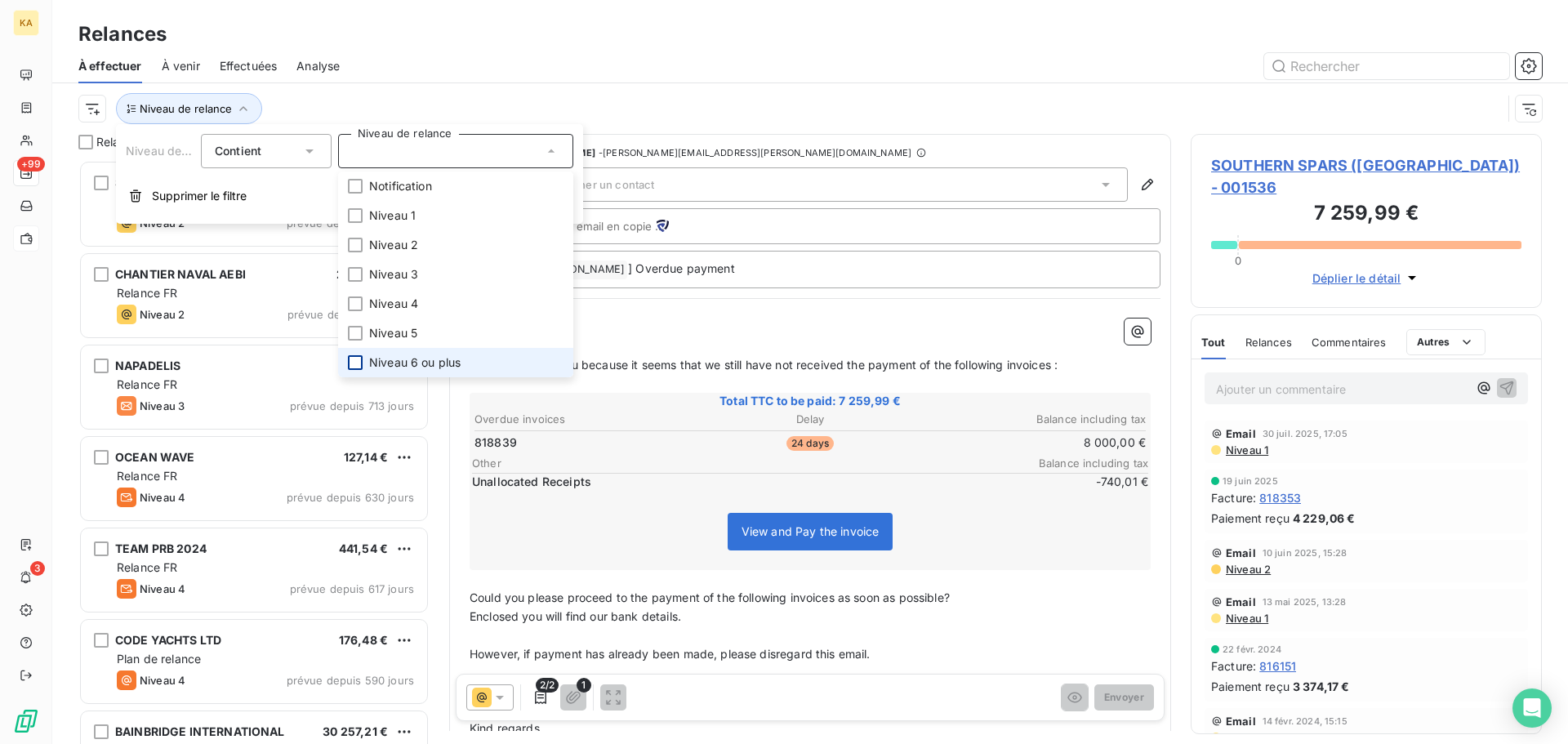
click at [355, 365] on div at bounding box center [356, 363] width 14 height 14
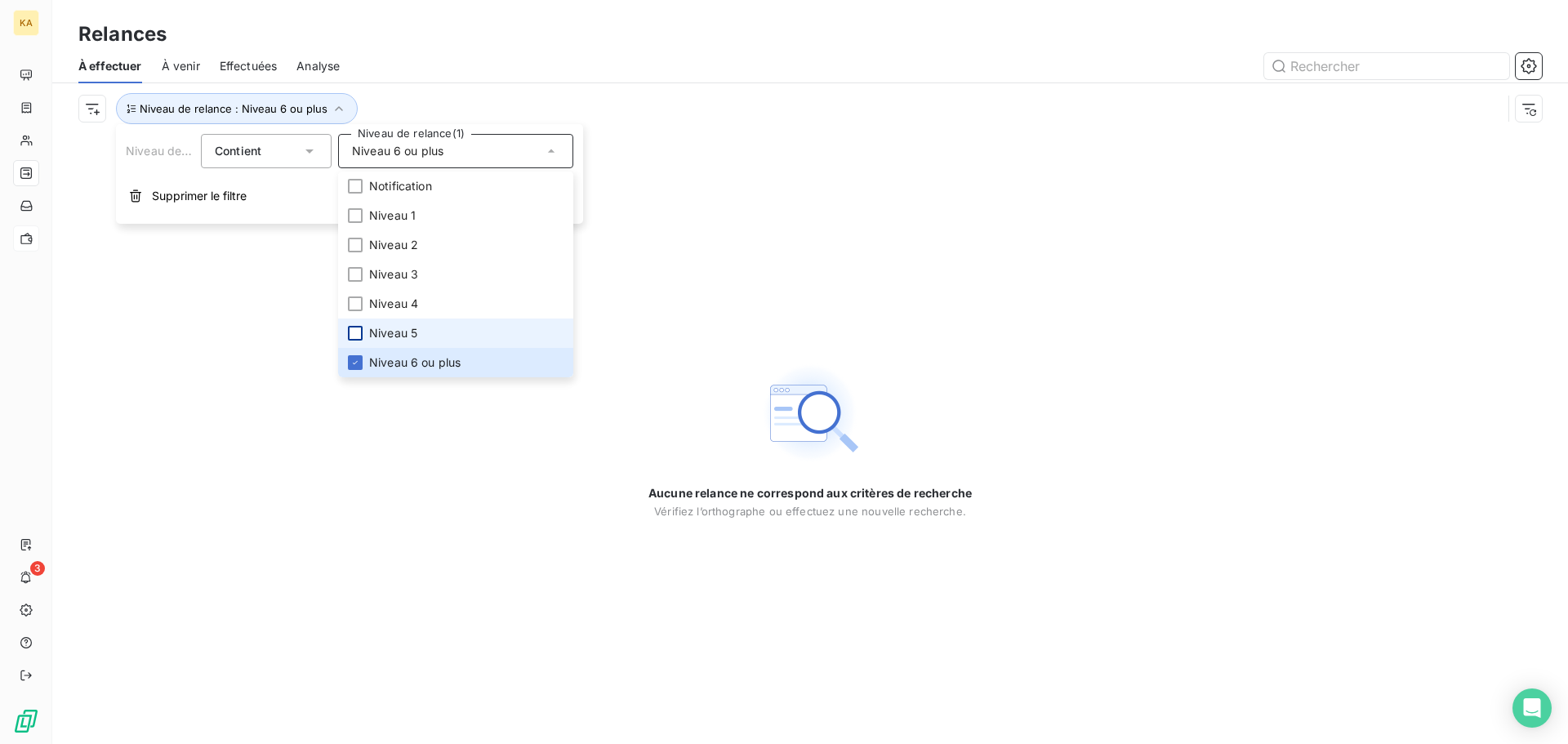
click at [355, 335] on div at bounding box center [356, 333] width 14 height 14
click at [358, 303] on div at bounding box center [356, 304] width 14 height 14
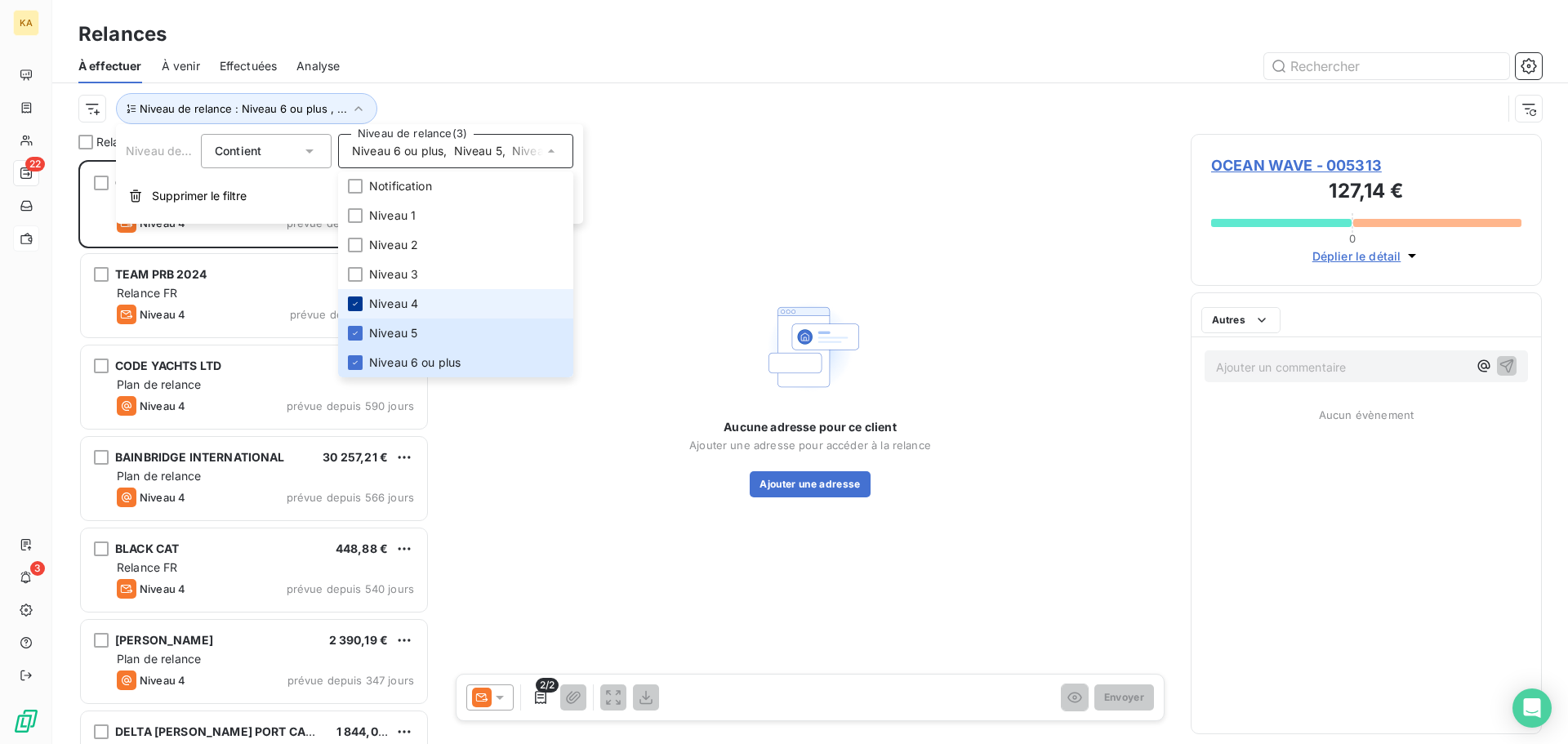
scroll to position [571, 339]
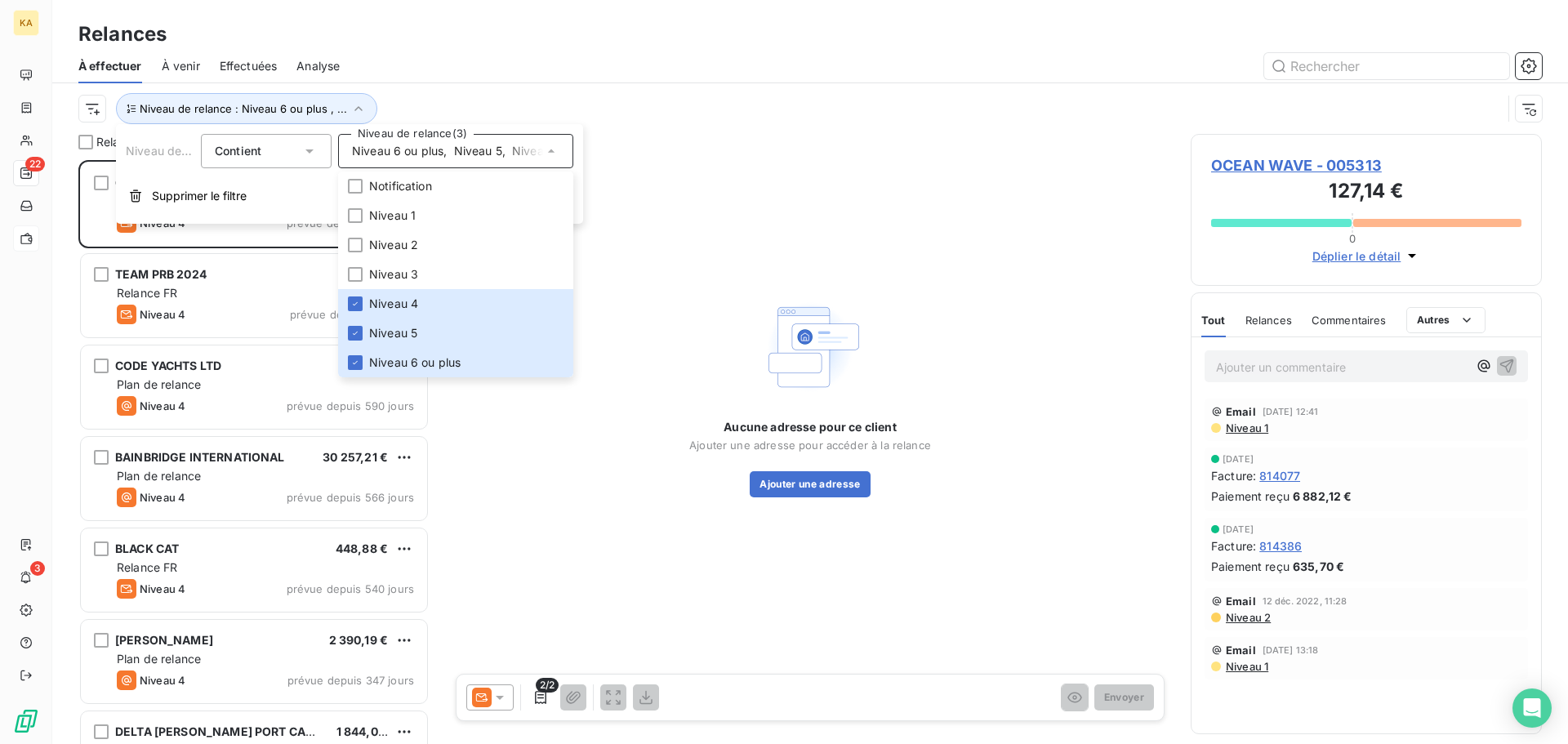
click at [698, 153] on div "Aucune adresse pour ce client Ajouter une adresse pour accéder à la relance Ajo…" at bounding box center [810, 396] width 722 height 524
